Goal: Transaction & Acquisition: Purchase product/service

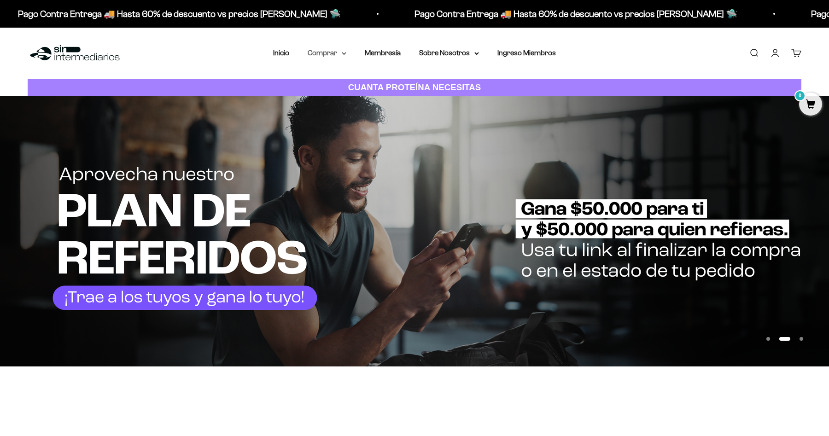
click at [344, 53] on icon at bounding box center [344, 54] width 4 height 2
click at [343, 50] on summary "Comprar" at bounding box center [327, 53] width 39 height 12
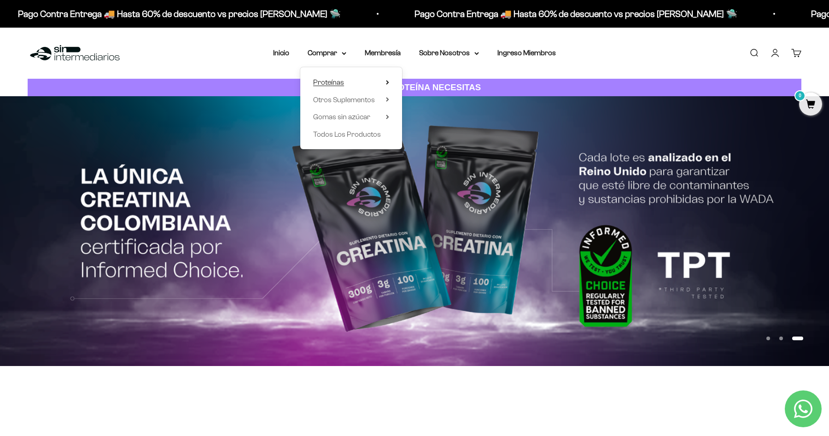
click at [332, 80] on span "Proteínas" at bounding box center [328, 82] width 31 height 8
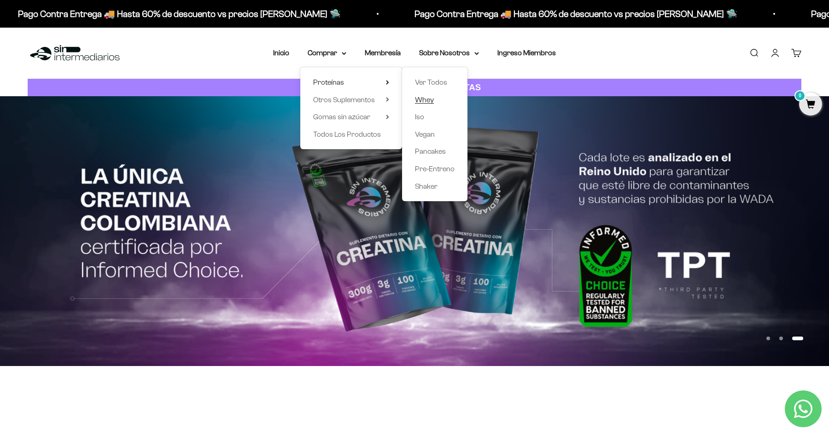
click at [417, 98] on span "Whey" at bounding box center [424, 100] width 19 height 8
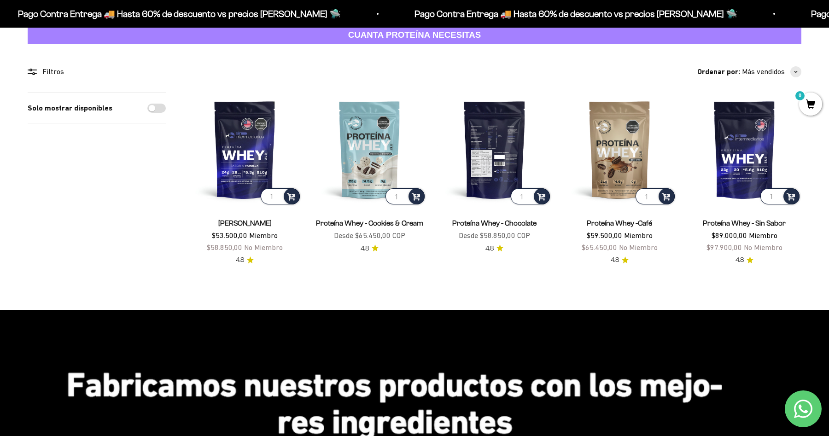
scroll to position [54, 0]
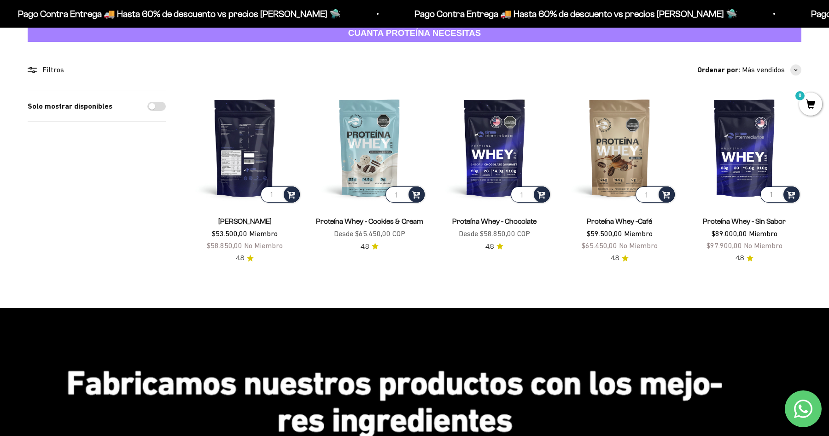
click at [252, 149] on img at bounding box center [245, 148] width 114 height 114
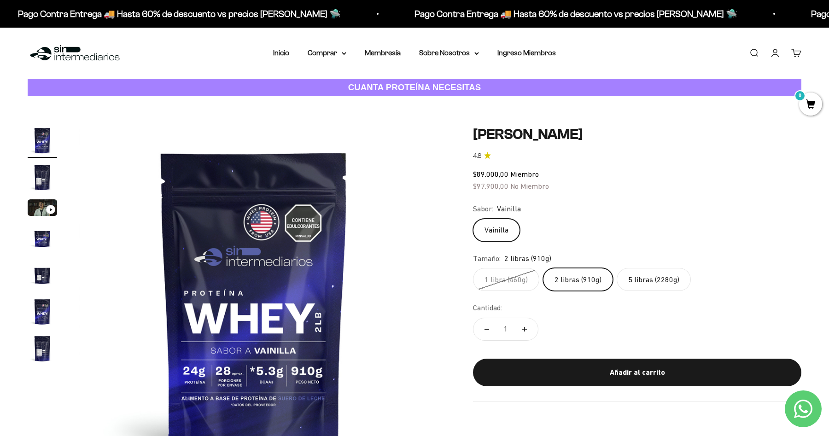
click at [594, 287] on label "2 libras (910g)" at bounding box center [578, 279] width 70 height 23
click at [473, 268] on input "2 libras (910g)" at bounding box center [473, 268] width 0 height 0
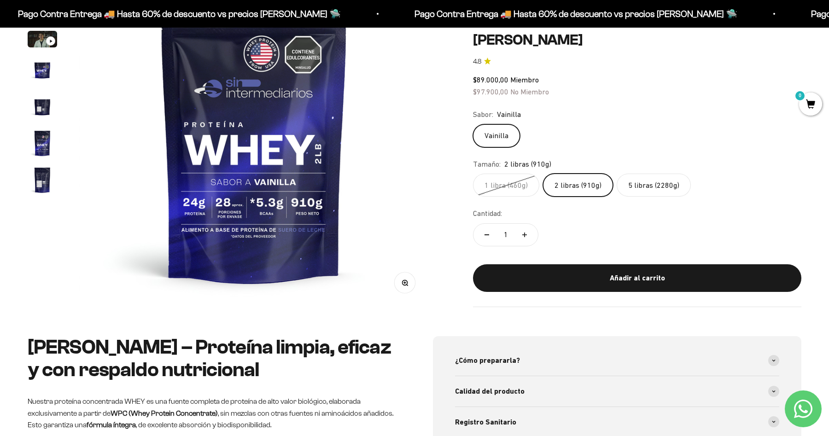
scroll to position [181, 0]
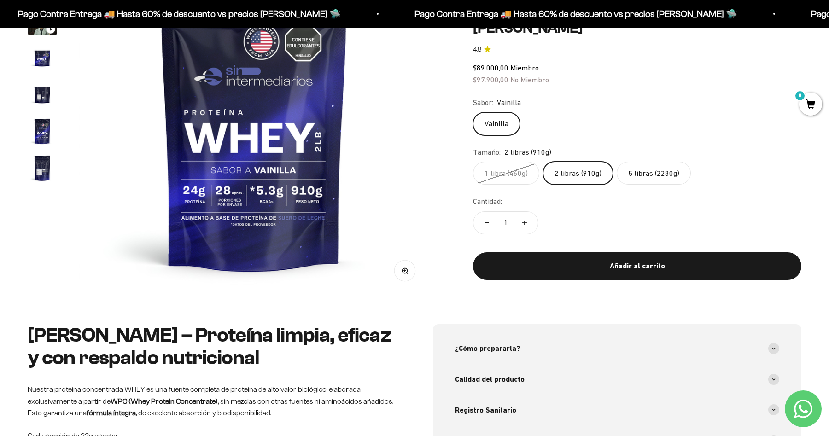
click at [630, 185] on safe-sticky "Proteína Whey - Vainilla 4.8 $89.000,00 Miembro $97.900,00 No Miembro Calidad d…" at bounding box center [637, 156] width 328 height 275
click at [634, 174] on label "5 libras (2280g)" at bounding box center [654, 173] width 74 height 23
click at [473, 162] on input "5 libras (2280g)" at bounding box center [473, 161] width 0 height 0
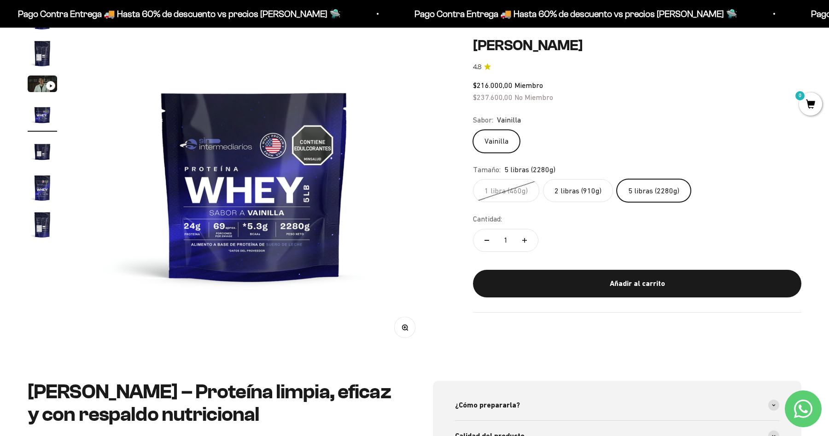
scroll to position [122, 0]
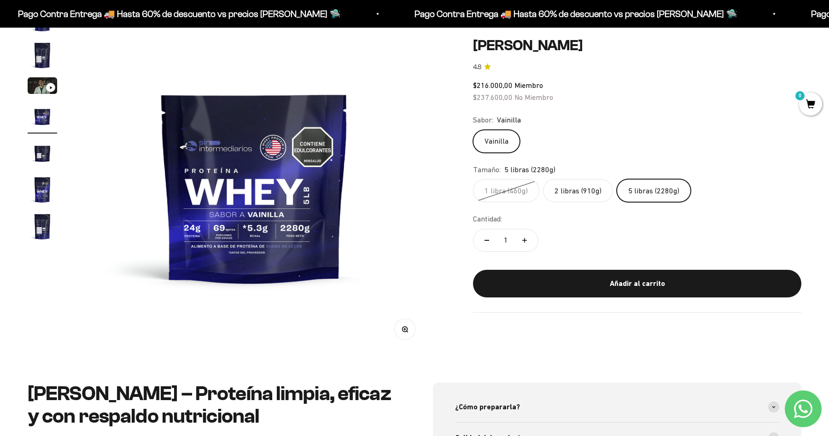
click at [578, 192] on label "2 libras (910g)" at bounding box center [578, 190] width 70 height 23
click at [473, 179] on input "2 libras (910g)" at bounding box center [473, 179] width 0 height 0
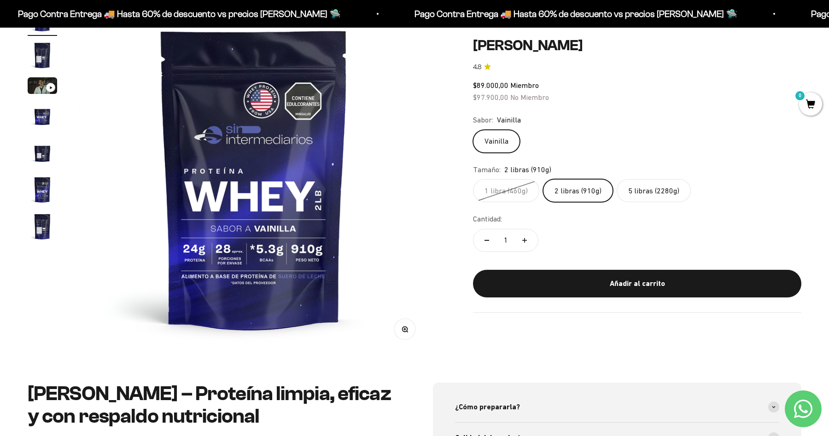
click at [628, 190] on label "5 libras (2280g)" at bounding box center [654, 190] width 74 height 23
click at [473, 179] on input "5 libras (2280g)" at bounding box center [473, 179] width 0 height 0
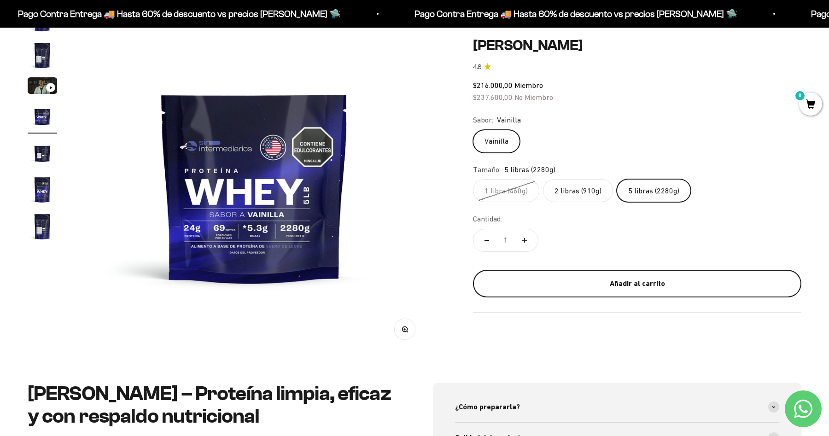
click at [591, 289] on div "Añadir al carrito" at bounding box center [637, 284] width 292 height 12
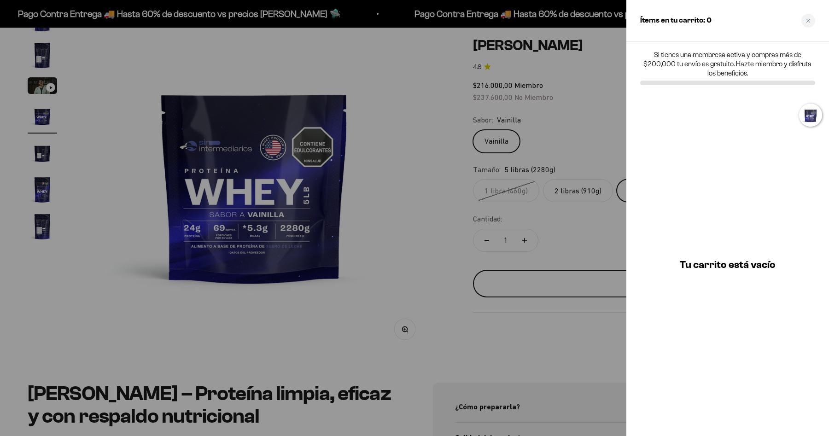
scroll to position [0, 0]
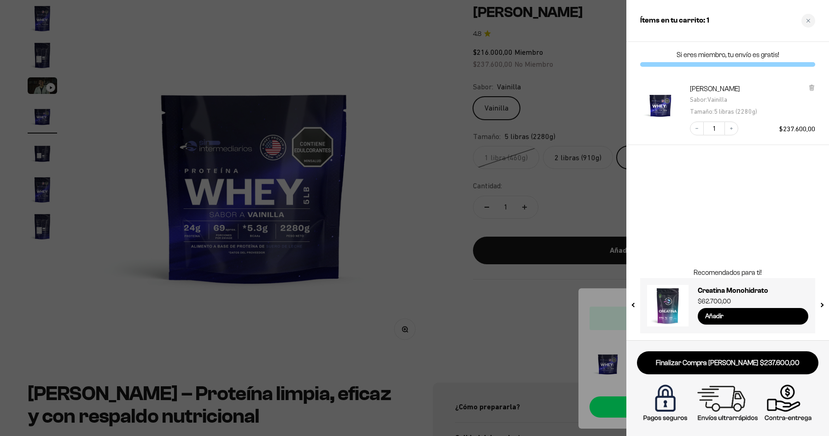
click at [563, 130] on div at bounding box center [414, 218] width 829 height 436
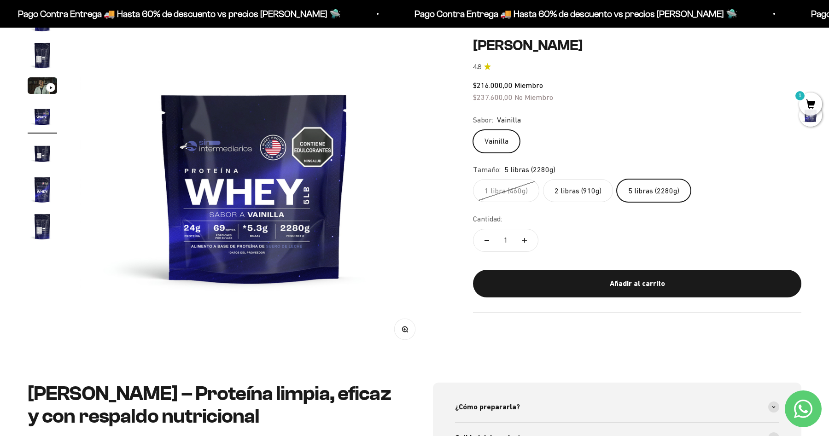
click at [590, 199] on label "2 libras (910g)" at bounding box center [578, 190] width 70 height 23
click at [473, 179] on input "2 libras (910g)" at bounding box center [473, 179] width 0 height 0
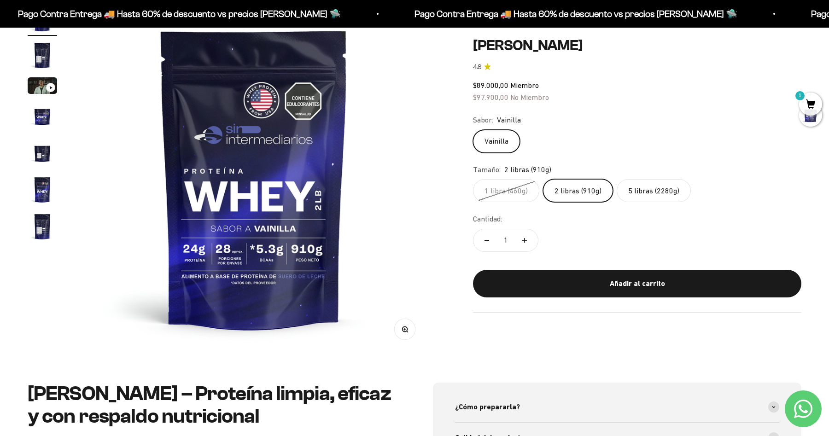
click at [801, 100] on mark "1" at bounding box center [799, 95] width 11 height 11
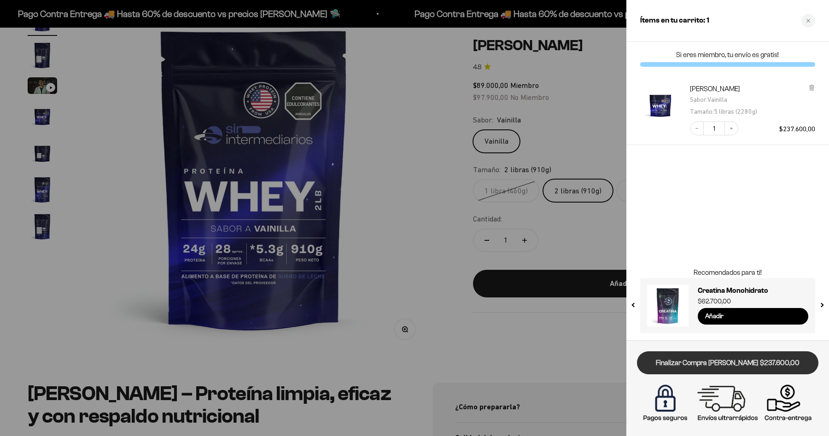
click at [716, 362] on link "Finalizar Compra [PERSON_NAME] $237.600,00" at bounding box center [727, 362] width 181 height 23
